Goal: Communication & Community: Answer question/provide support

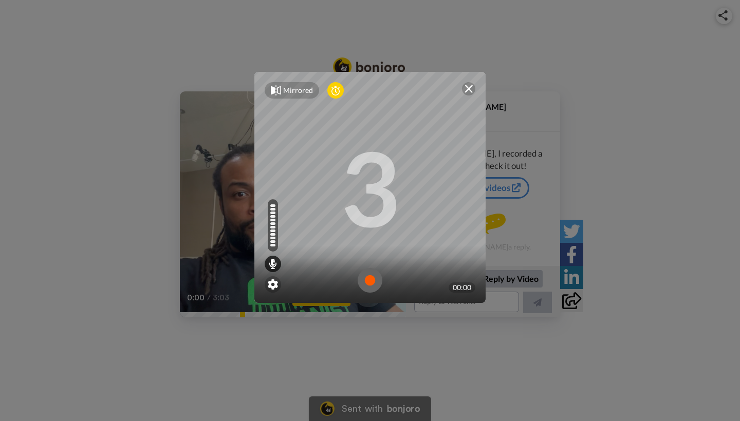
click at [261, 336] on div "Mirrored Redo 3 00:00" at bounding box center [370, 210] width 740 height 421
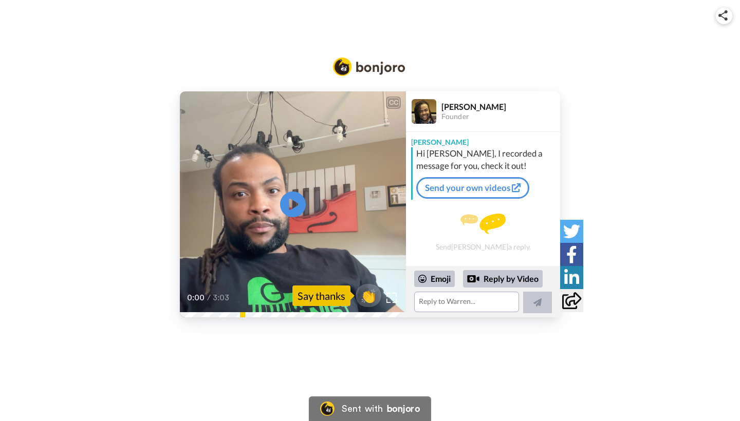
click at [424, 192] on link "Send your own videos" at bounding box center [472, 188] width 113 height 22
click at [522, 276] on div "Reply by Video" at bounding box center [503, 278] width 80 height 17
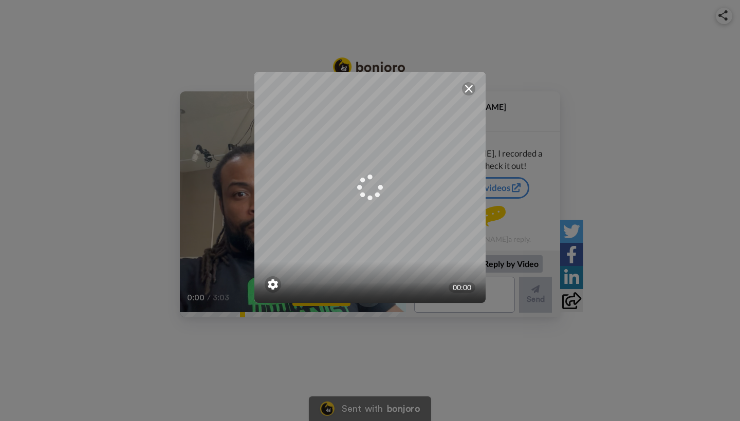
click at [469, 90] on img at bounding box center [468, 89] width 8 height 8
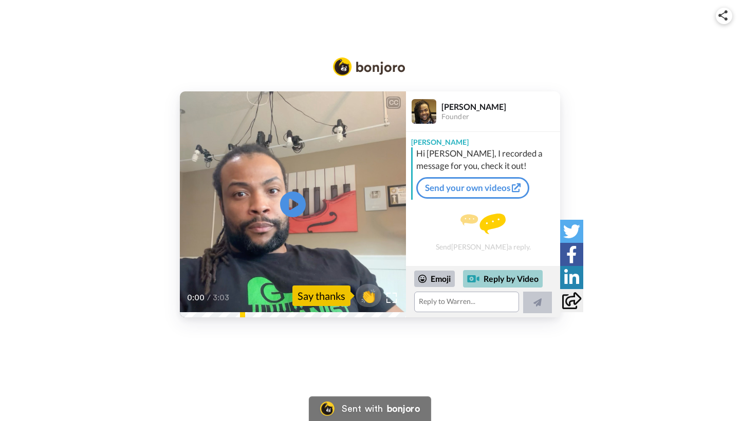
click at [496, 282] on div "Reply by Video" at bounding box center [503, 278] width 80 height 17
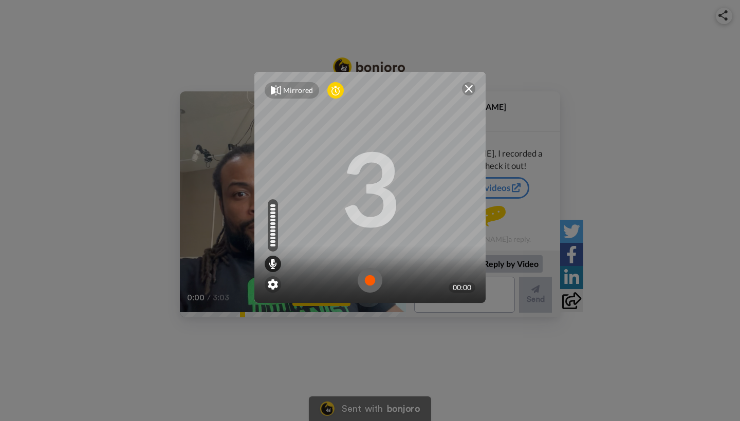
click at [372, 282] on img at bounding box center [369, 280] width 25 height 25
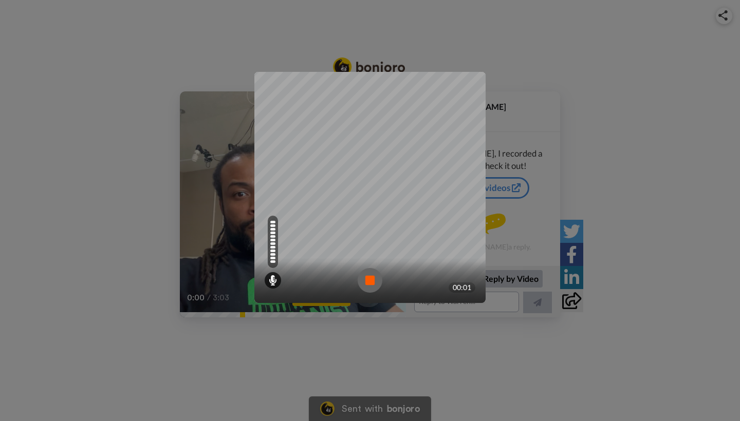
click at [367, 282] on img at bounding box center [369, 280] width 25 height 25
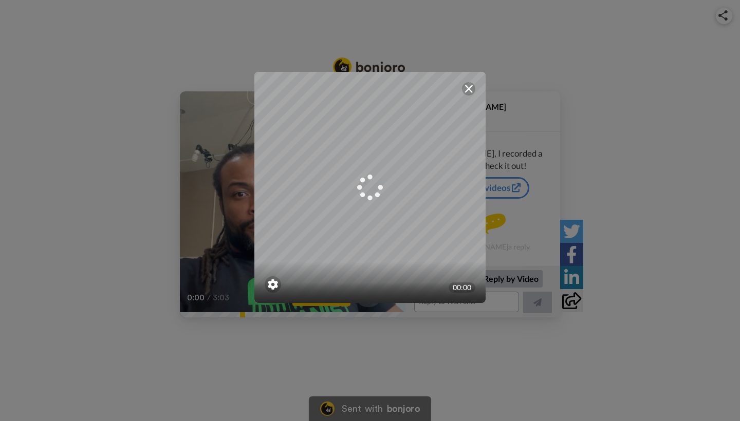
click at [467, 87] on img at bounding box center [468, 89] width 8 height 8
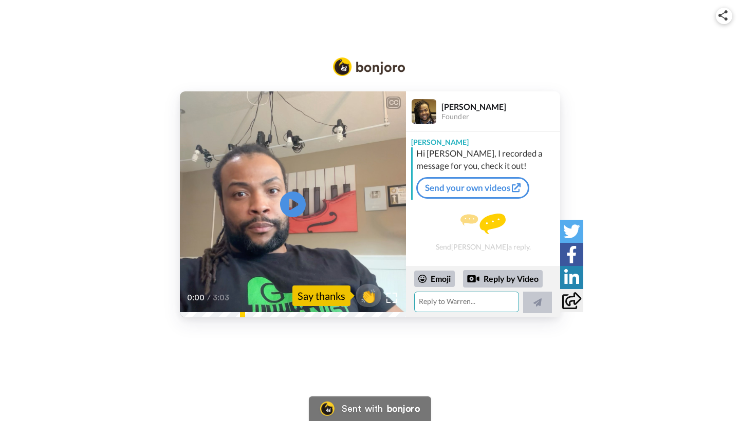
click at [481, 299] on textarea at bounding box center [466, 302] width 105 height 21
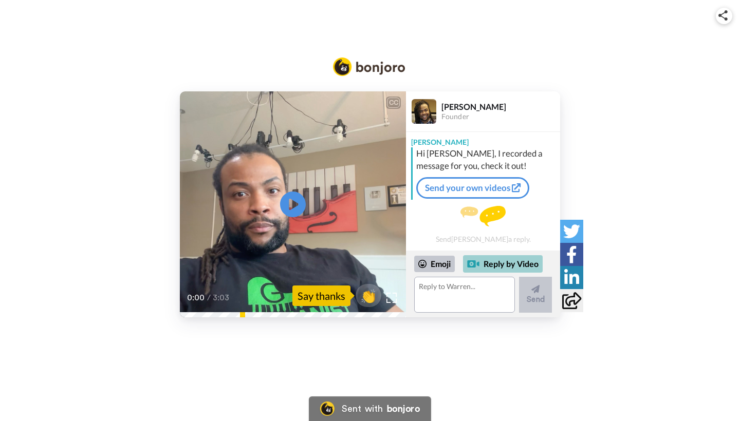
click at [508, 262] on div "Reply by Video" at bounding box center [503, 263] width 80 height 17
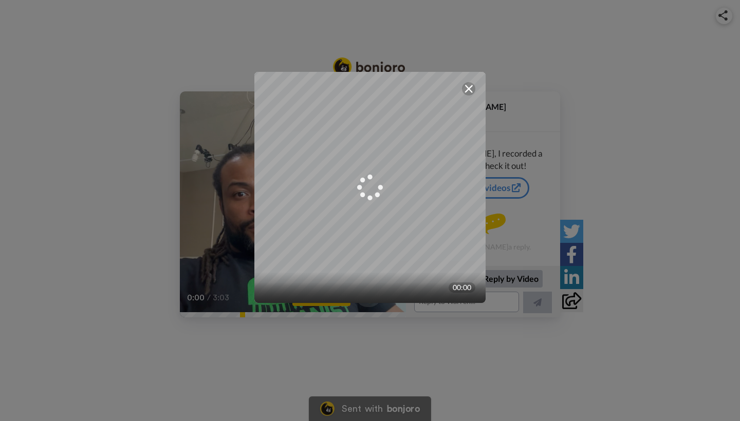
click at [469, 90] on img at bounding box center [468, 89] width 8 height 8
click at [468, 88] on div "CC Play/Pause 0:00 / 3:03 👏 Say thanks [PERSON_NAME] Founder [PERSON_NAME] Hi […" at bounding box center [370, 179] width 740 height 275
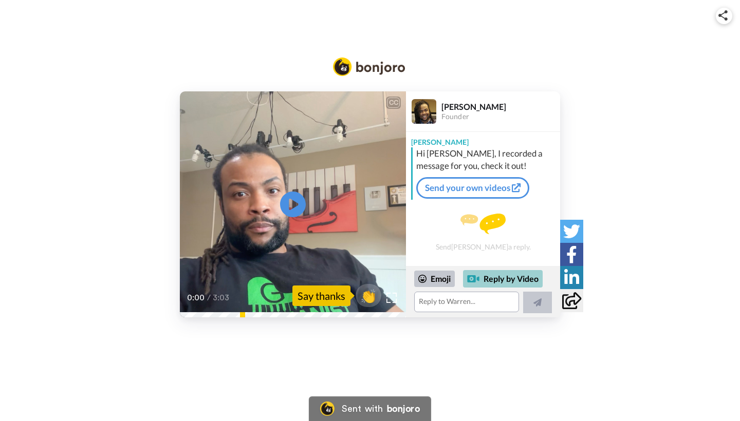
click at [502, 282] on div "Reply by Video" at bounding box center [503, 278] width 80 height 17
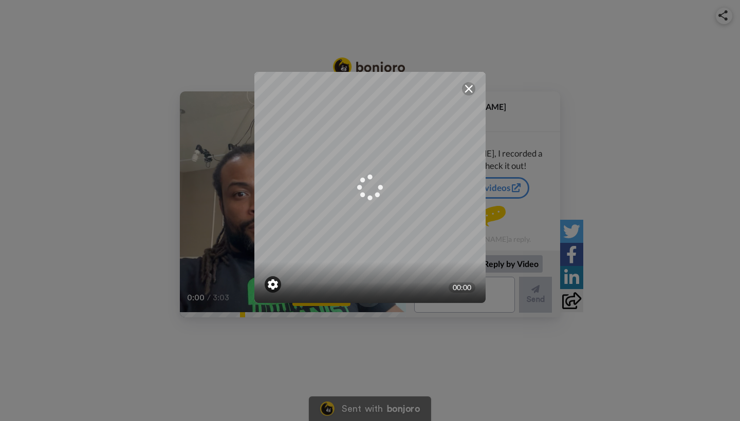
click at [271, 286] on img at bounding box center [273, 284] width 10 height 10
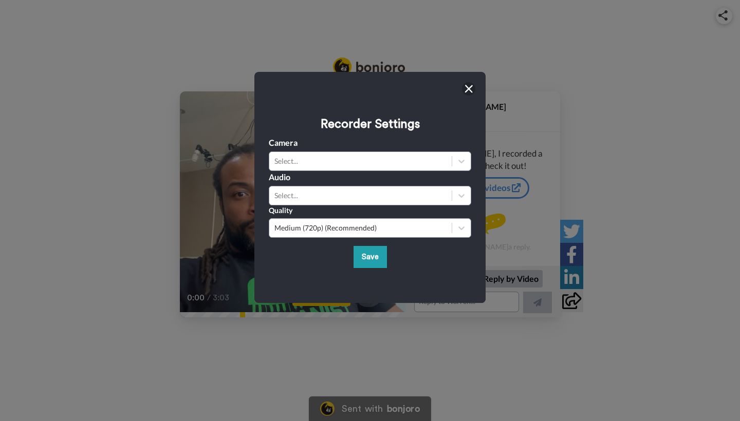
click at [271, 286] on div "Recorder Settings Camera Select... Audio Select... Quality Medium (720p) (Recom…" at bounding box center [369, 187] width 231 height 231
click at [370, 266] on button "Save" at bounding box center [369, 257] width 33 height 22
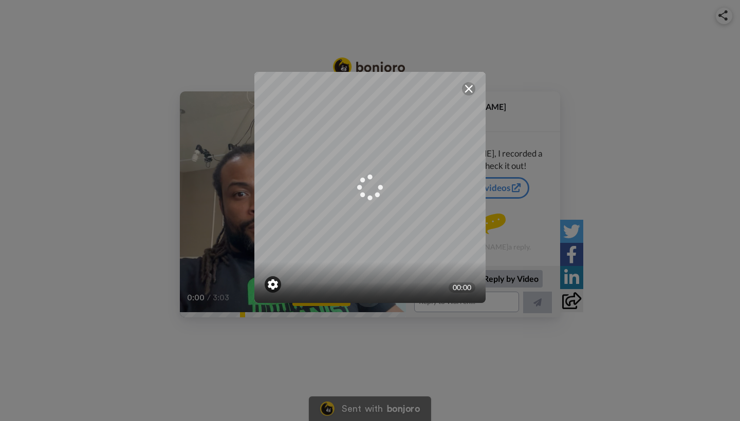
click at [272, 284] on img at bounding box center [273, 284] width 10 height 10
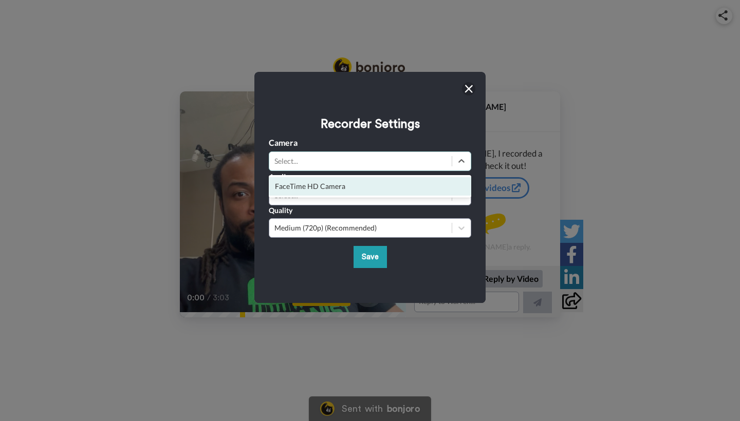
click at [328, 157] on div "Select..." at bounding box center [360, 161] width 172 height 10
click at [327, 186] on div "FaceTime HD Camera" at bounding box center [370, 186] width 202 height 18
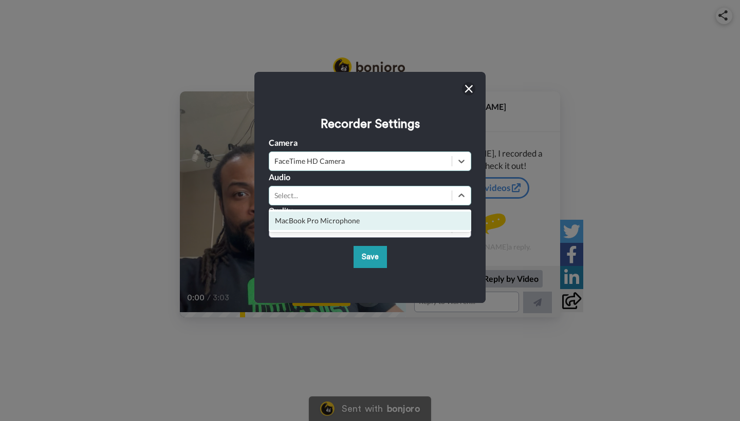
click at [346, 195] on div "Select..." at bounding box center [360, 196] width 172 height 10
click at [341, 225] on div "MacBook Pro Microphone" at bounding box center [370, 221] width 202 height 18
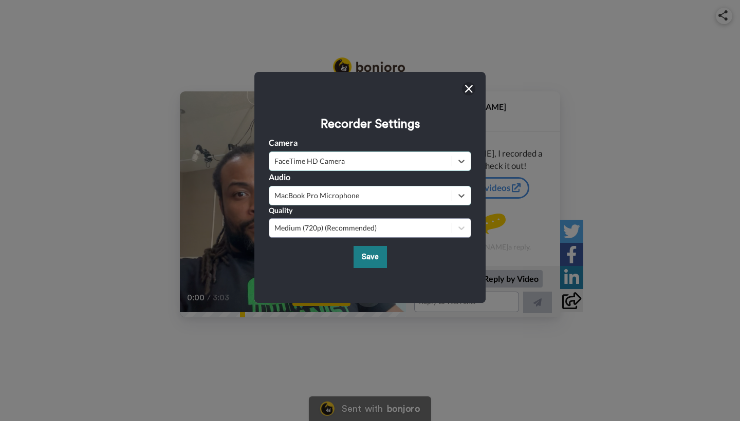
click at [370, 259] on button "Save" at bounding box center [369, 257] width 33 height 22
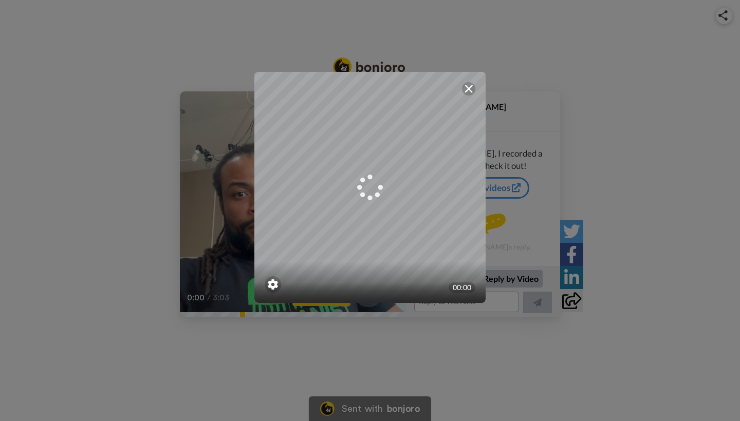
click at [472, 90] on div at bounding box center [468, 88] width 13 height 13
